Goal: Transaction & Acquisition: Purchase product/service

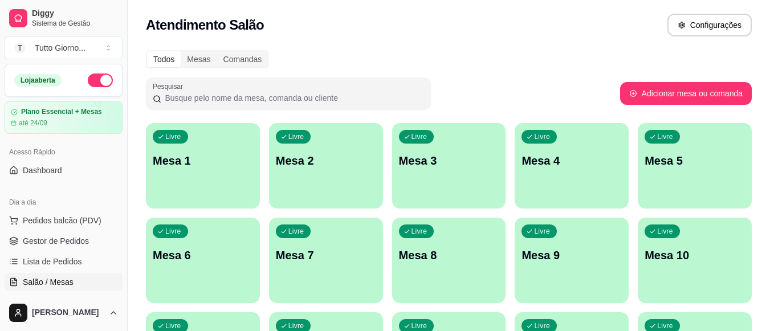
click at [178, 275] on div "Livre Mesa 6" at bounding box center [203, 254] width 114 height 72
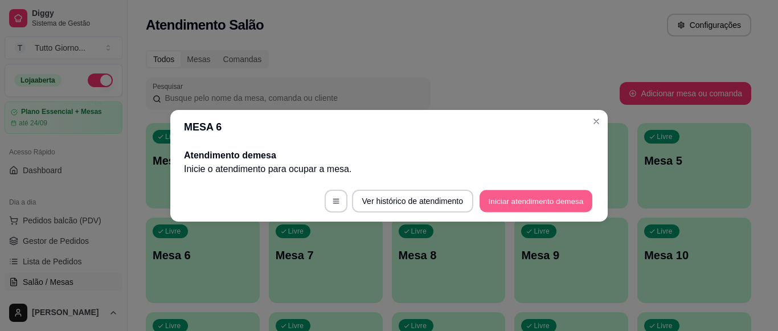
click at [527, 200] on button "Iniciar atendimento de mesa" at bounding box center [536, 201] width 113 height 22
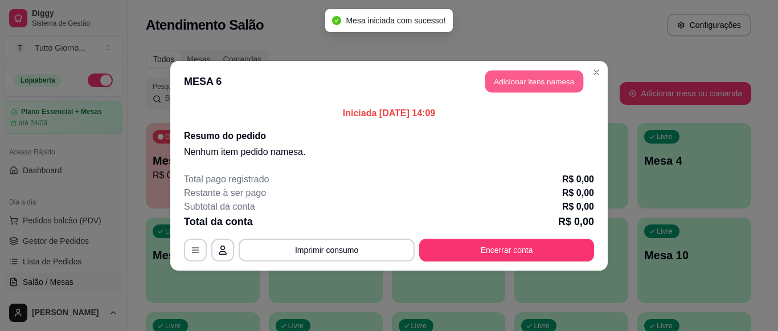
click at [533, 83] on button "Adicionar itens na mesa" at bounding box center [535, 81] width 98 height 22
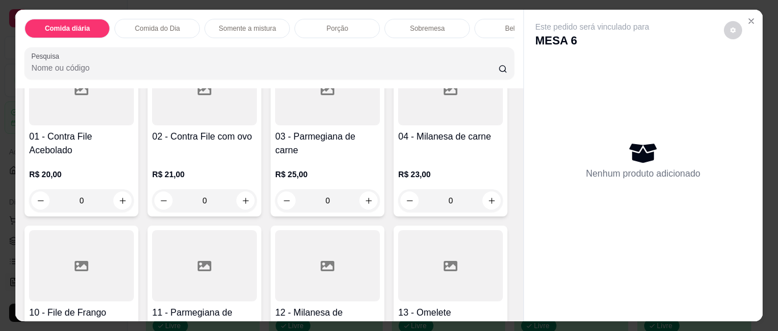
scroll to position [798, 0]
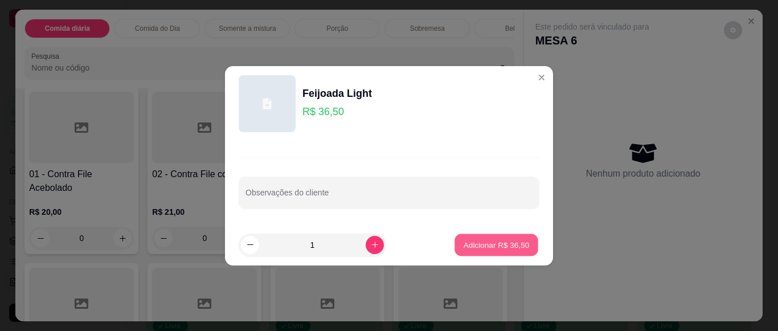
click at [491, 244] on p "Adicionar R$ 36,50" at bounding box center [497, 244] width 66 height 11
type input "1"
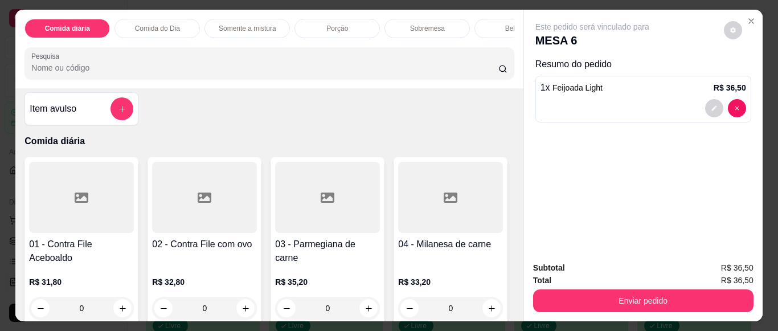
scroll to position [0, 0]
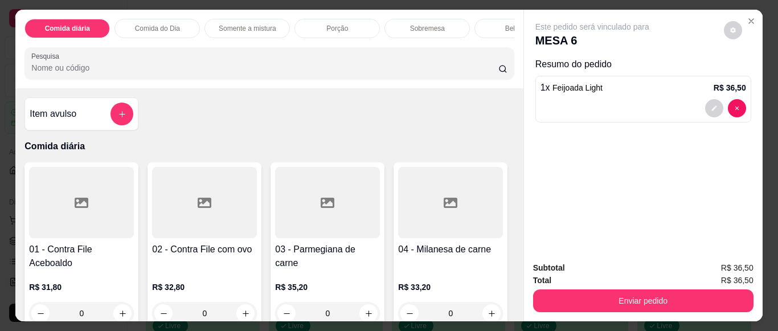
click at [76, 238] on div at bounding box center [81, 202] width 105 height 71
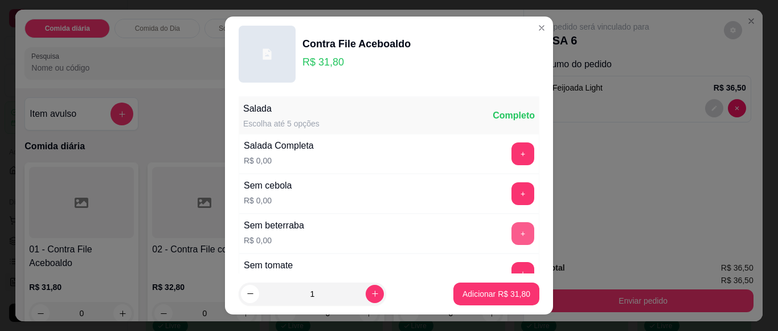
click at [512, 233] on button "+" at bounding box center [523, 233] width 23 height 23
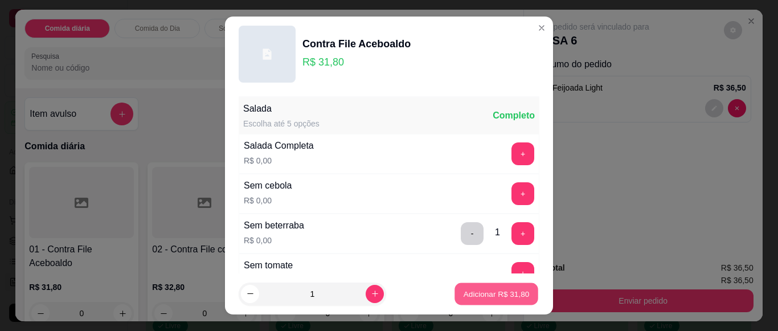
click at [482, 295] on p "Adicionar R$ 31,80" at bounding box center [497, 293] width 66 height 11
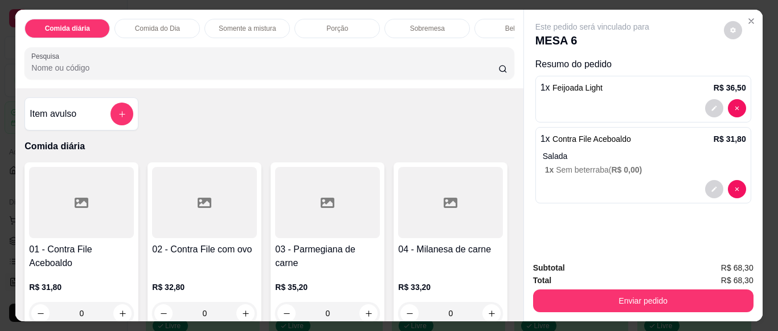
click at [500, 24] on div "Bebidas" at bounding box center [517, 28] width 85 height 19
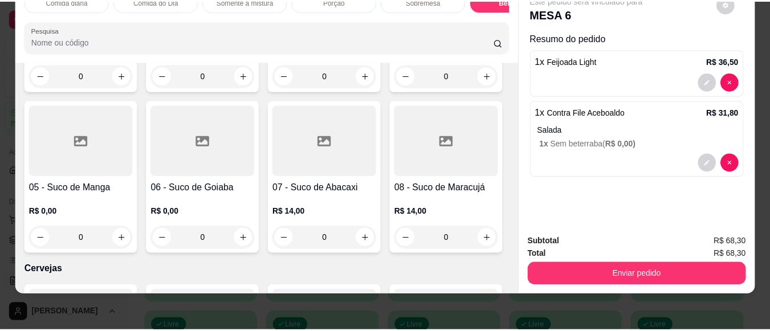
scroll to position [2505, 0]
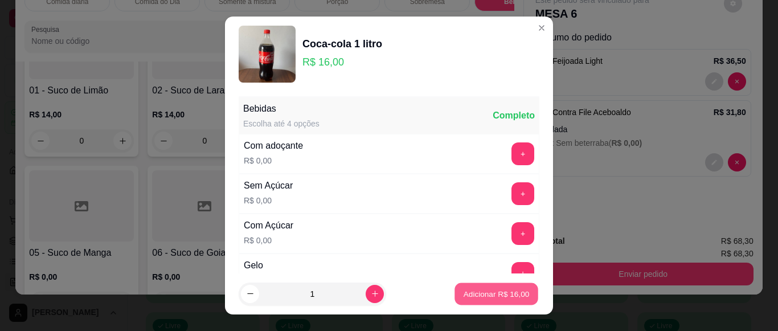
click at [478, 294] on p "Adicionar R$ 16,00" at bounding box center [497, 293] width 66 height 11
type input "1"
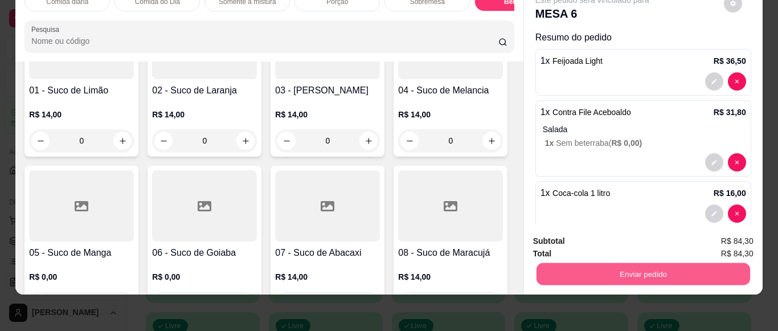
click at [647, 266] on button "Enviar pedido" at bounding box center [643, 274] width 214 height 22
click at [584, 240] on button "Não registrar e enviar pedido" at bounding box center [606, 238] width 119 height 22
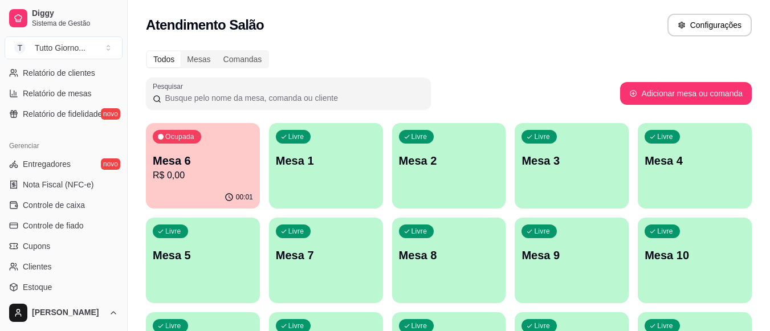
scroll to position [399, 0]
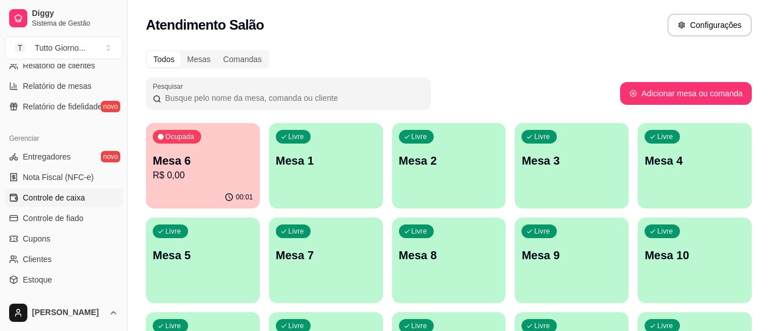
click at [61, 196] on span "Controle de caixa" at bounding box center [54, 197] width 62 height 11
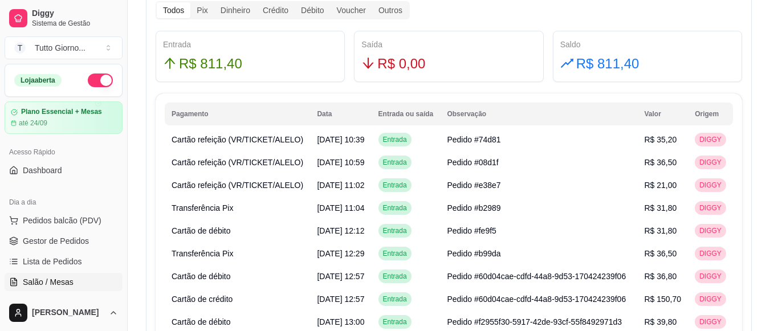
click at [61, 279] on span "Salão / Mesas" at bounding box center [48, 281] width 51 height 11
